Goal: Information Seeking & Learning: Learn about a topic

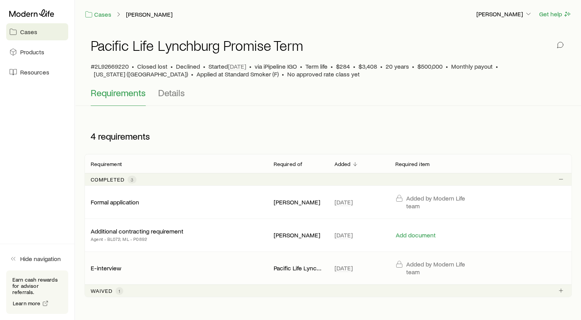
click at [111, 267] on p "E-interview" at bounding box center [106, 268] width 31 height 8
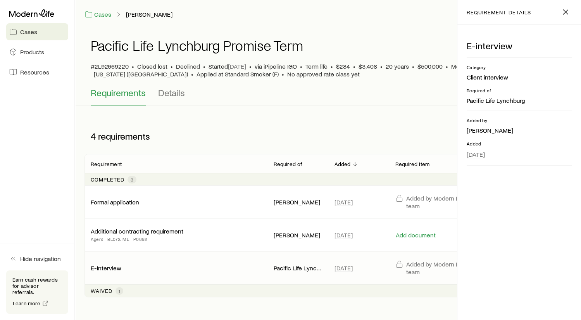
click at [233, 142] on div "4 requirements" at bounding box center [208, 135] width 248 height 23
click at [564, 12] on icon "button" at bounding box center [565, 11] width 9 height 9
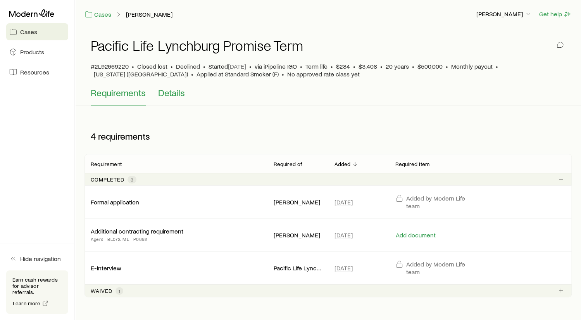
click at [171, 92] on span "Details" at bounding box center [171, 92] width 27 height 11
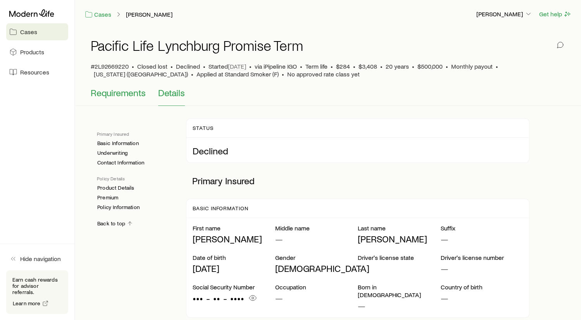
click at [120, 93] on span "Requirements" at bounding box center [118, 92] width 55 height 11
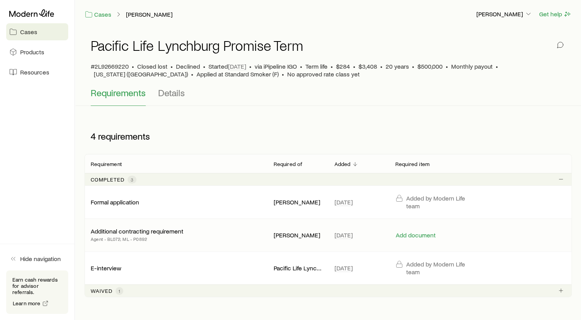
click at [119, 228] on p "Additional contracting requirement" at bounding box center [137, 231] width 93 height 8
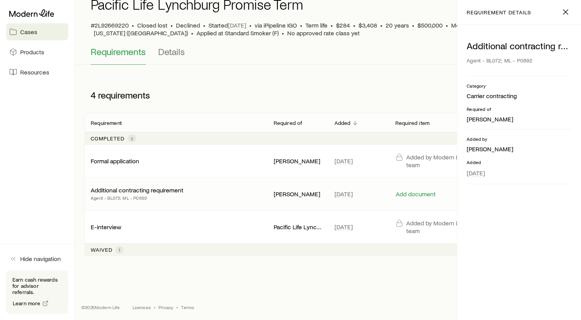
scroll to position [41, 0]
click at [105, 222] on p "E-interview" at bounding box center [106, 226] width 31 height 8
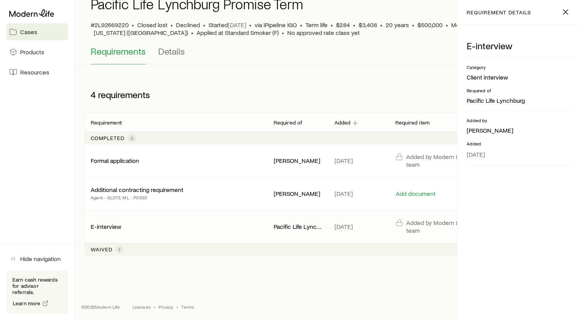
click at [255, 116] on header "Requirement Required of Added Required item" at bounding box center [327, 122] width 487 height 19
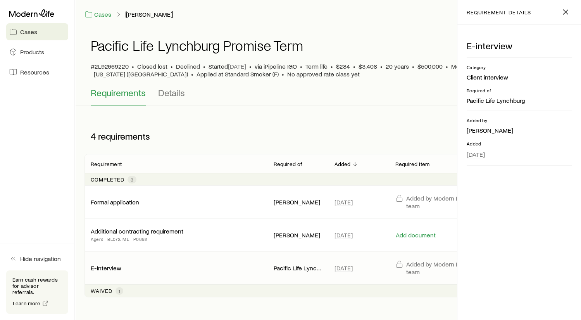
click at [143, 14] on link "[PERSON_NAME]" at bounding box center [149, 14] width 47 height 7
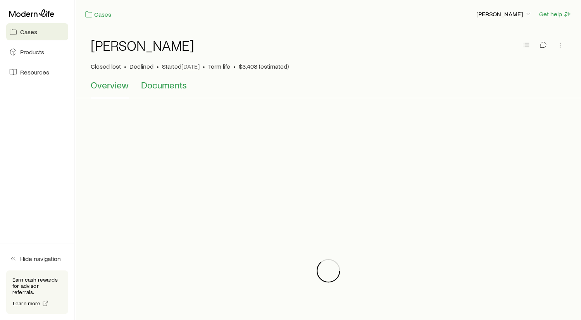
click at [162, 84] on span "Documents" at bounding box center [164, 84] width 46 height 11
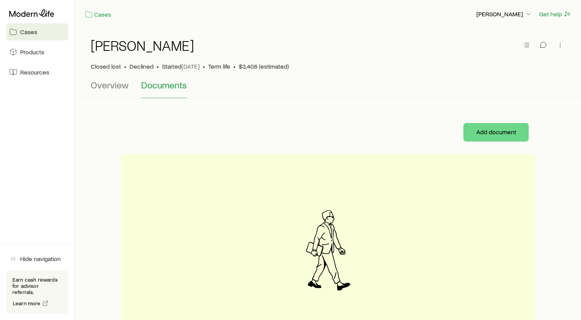
click at [162, 84] on span "Documents" at bounding box center [164, 84] width 46 height 11
click at [104, 83] on span "Overview" at bounding box center [110, 84] width 38 height 11
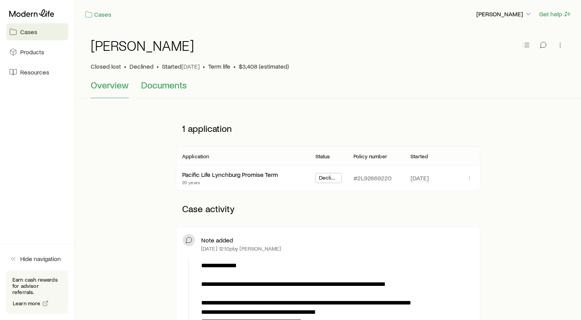
click at [164, 85] on span "Documents" at bounding box center [164, 84] width 46 height 11
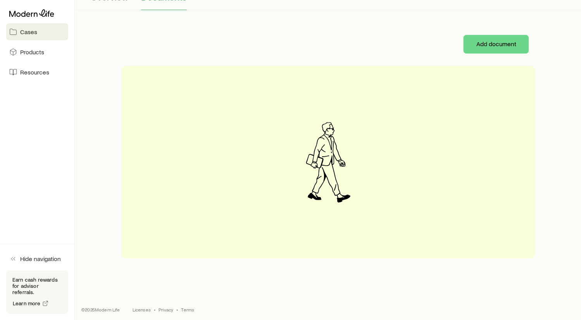
scroll to position [91, 0]
